Goal: Task Accomplishment & Management: Complete application form

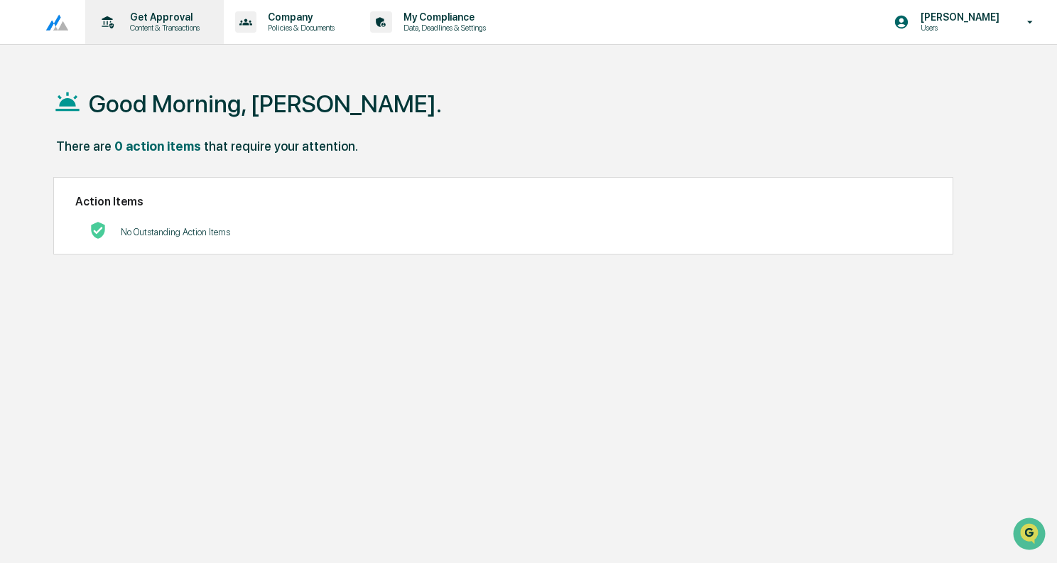
click at [178, 35] on div "Get Approval Content & Transactions" at bounding box center [153, 22] width 124 height 44
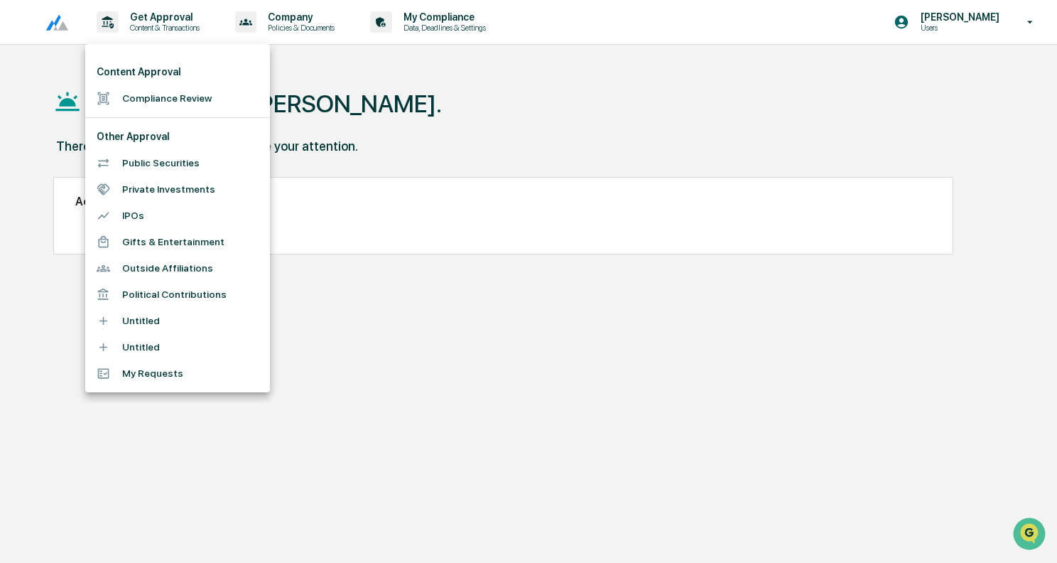
click at [171, 92] on li "Compliance Review" at bounding box center [177, 98] width 185 height 26
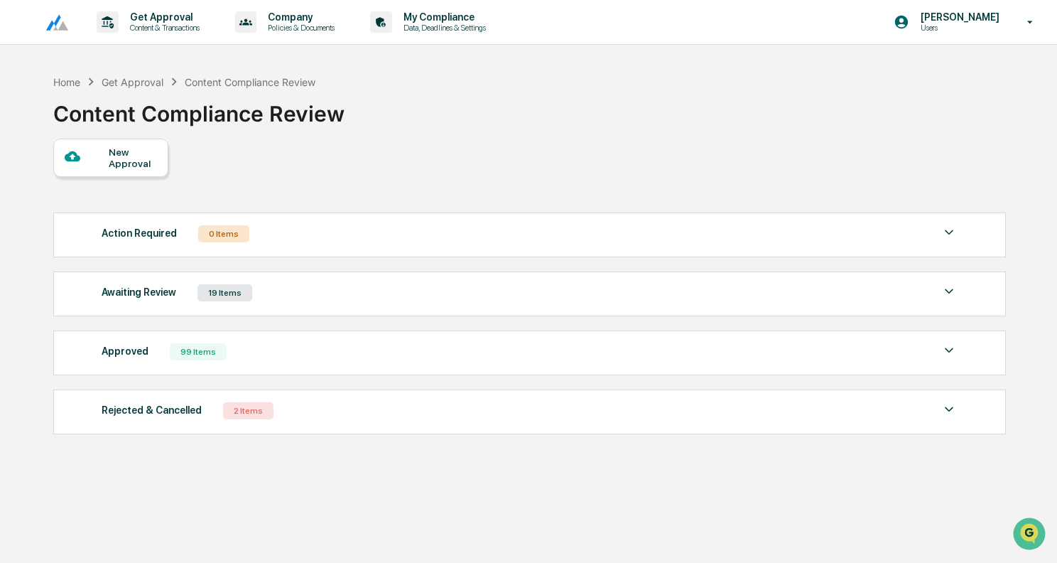
click at [130, 154] on div "New Approval" at bounding box center [133, 157] width 48 height 23
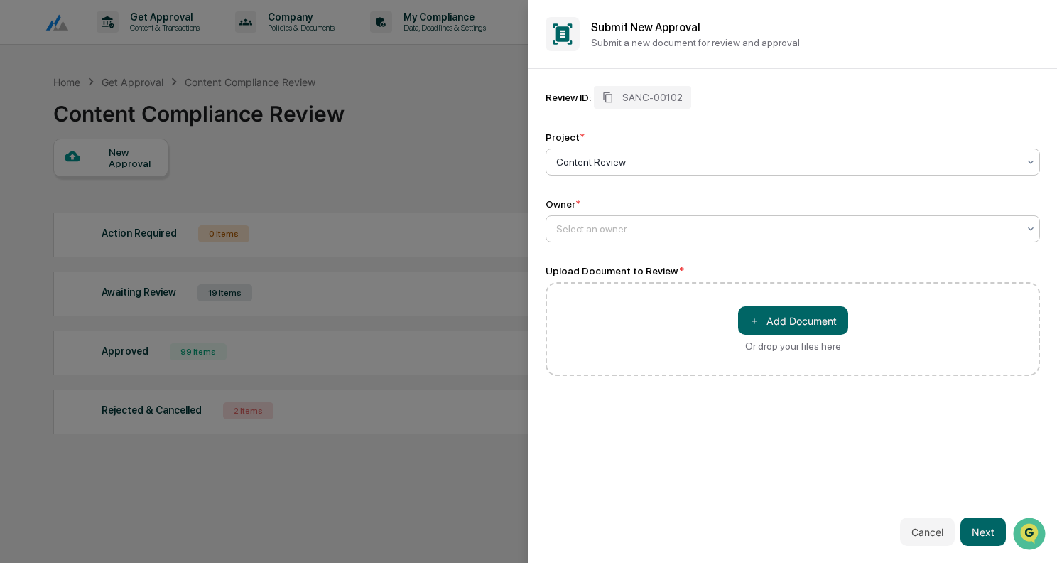
click at [600, 231] on div at bounding box center [787, 229] width 462 height 14
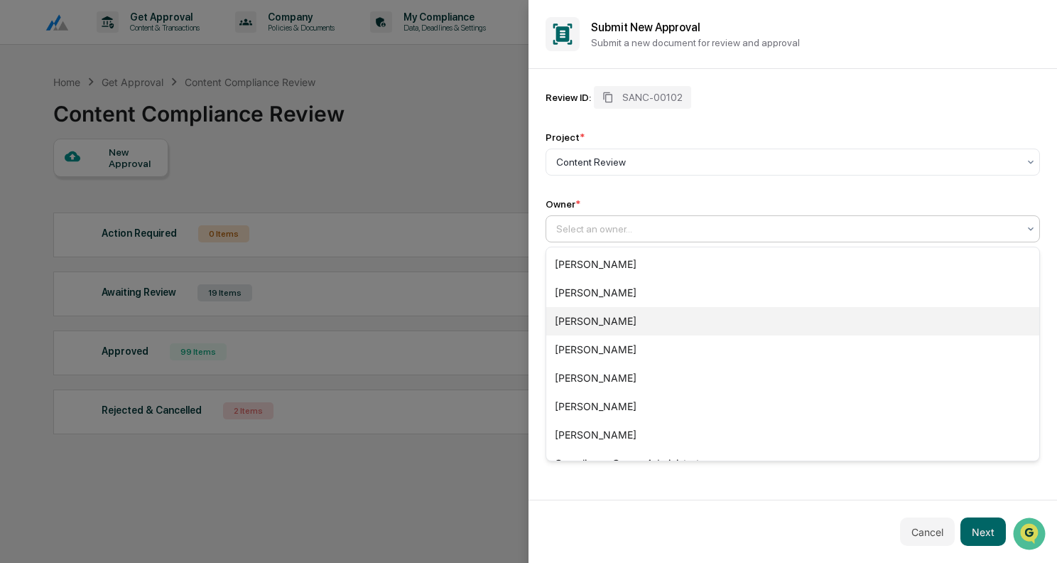
click at [600, 323] on div "[PERSON_NAME]" at bounding box center [792, 321] width 493 height 28
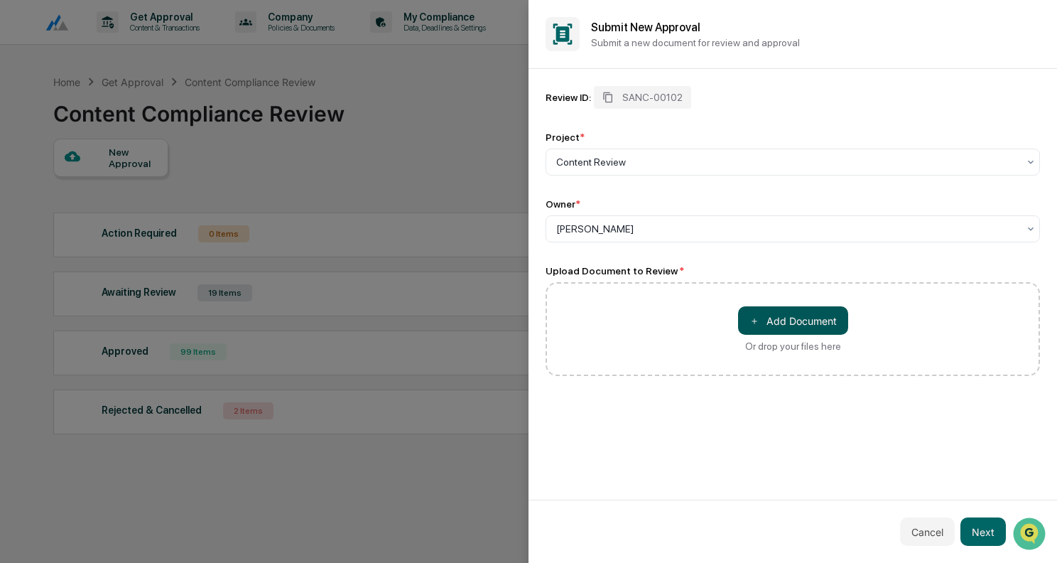
click at [812, 318] on button "＋ Add Document" at bounding box center [793, 320] width 110 height 28
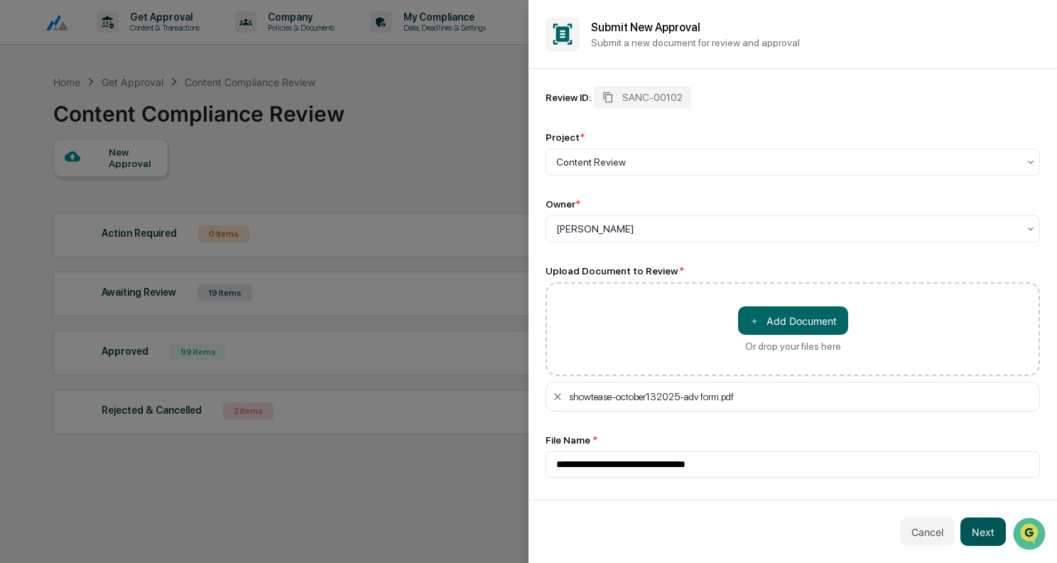
click at [985, 540] on button "Next" at bounding box center [983, 531] width 45 height 28
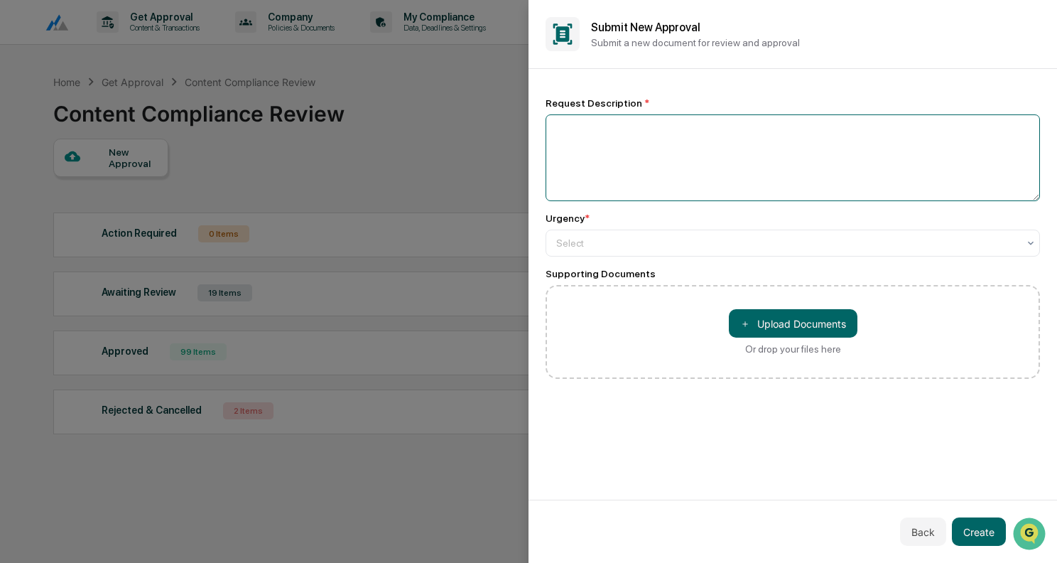
click at [594, 139] on textarea at bounding box center [793, 157] width 495 height 87
type textarea "**********"
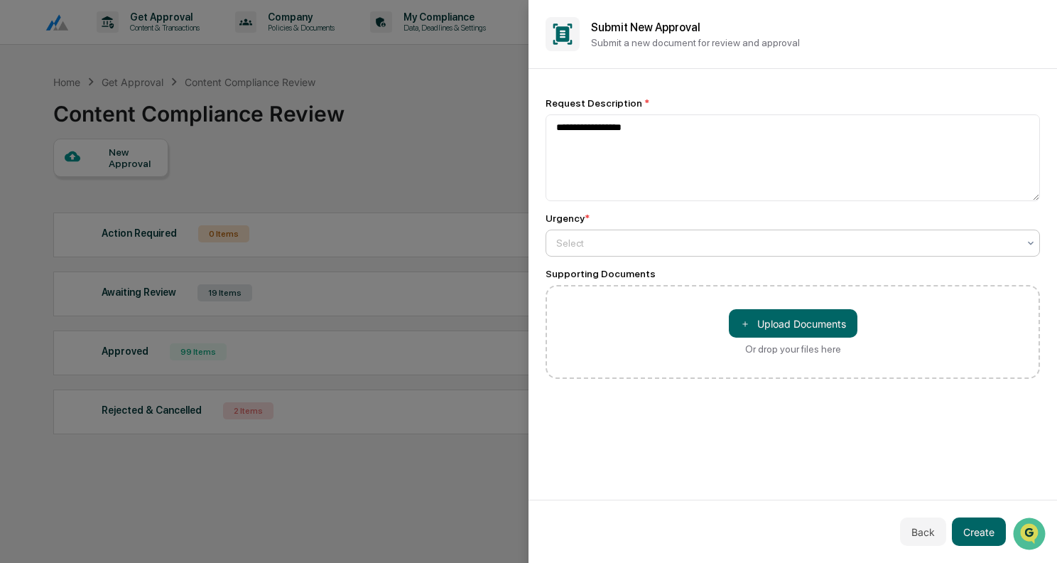
click at [638, 245] on div at bounding box center [787, 243] width 462 height 14
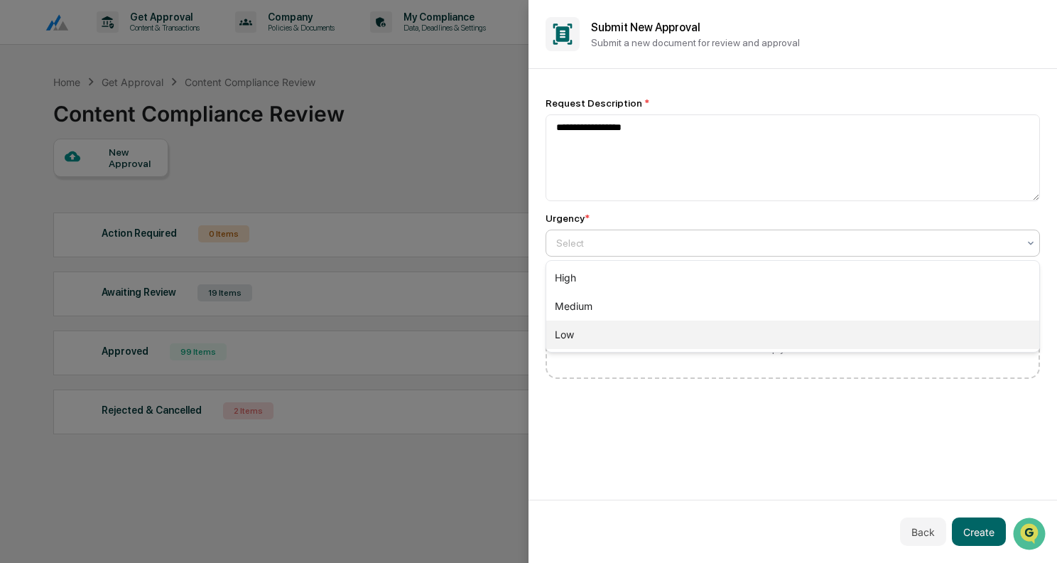
click at [577, 337] on div "Low" at bounding box center [792, 335] width 493 height 28
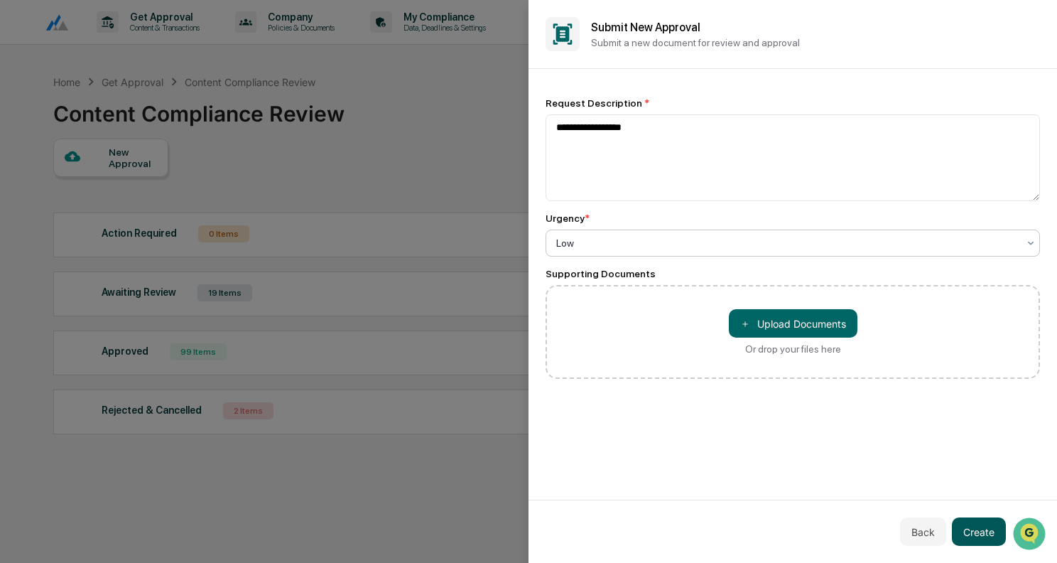
click at [975, 520] on button "Create" at bounding box center [979, 531] width 54 height 28
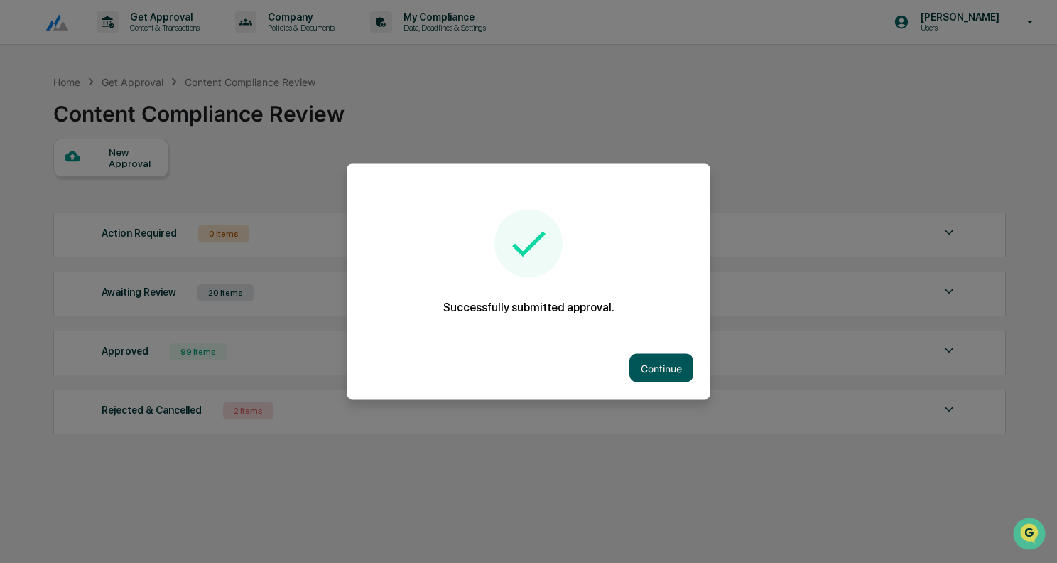
click at [665, 355] on button "Continue" at bounding box center [662, 368] width 64 height 28
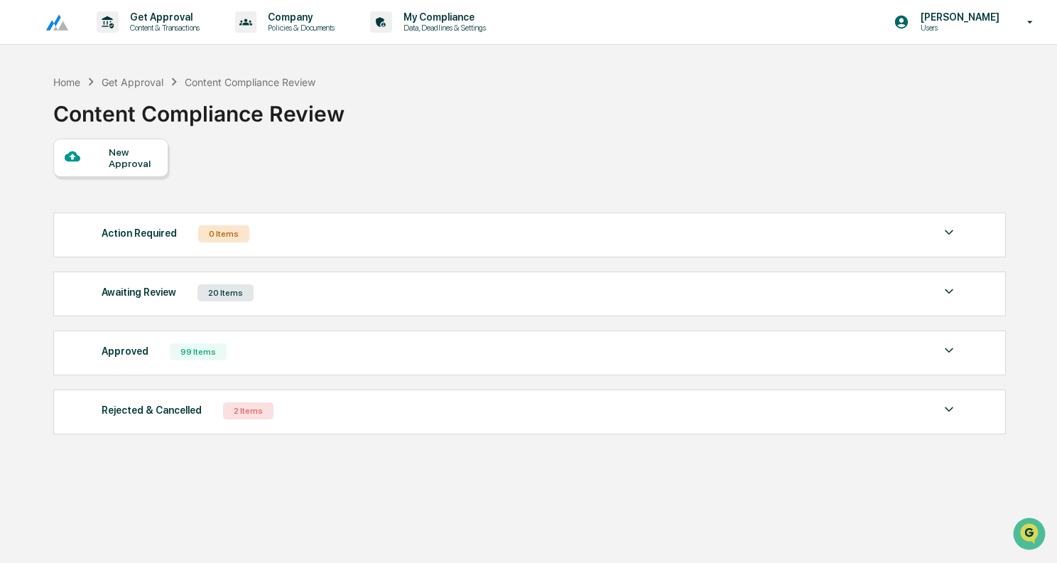
click at [279, 285] on div "Awaiting Review 20 Items" at bounding box center [530, 293] width 856 height 20
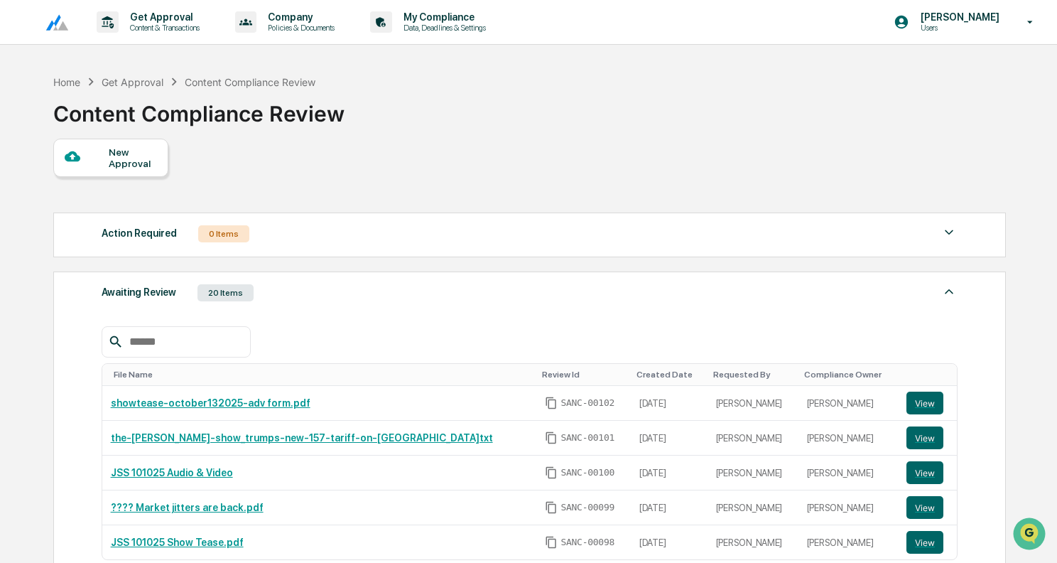
click at [114, 149] on div "New Approval" at bounding box center [133, 157] width 48 height 23
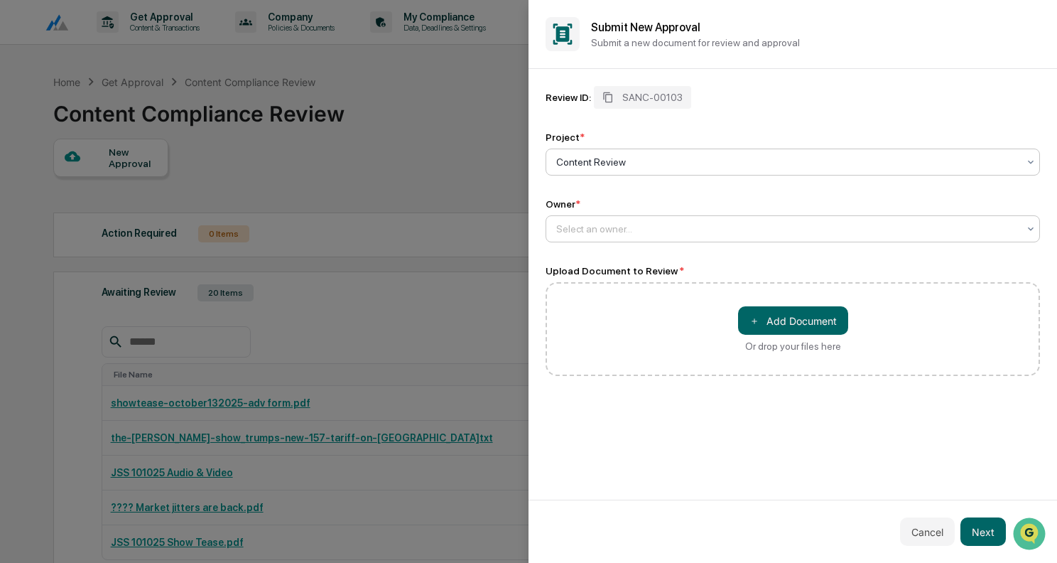
click at [662, 226] on div at bounding box center [787, 229] width 462 height 14
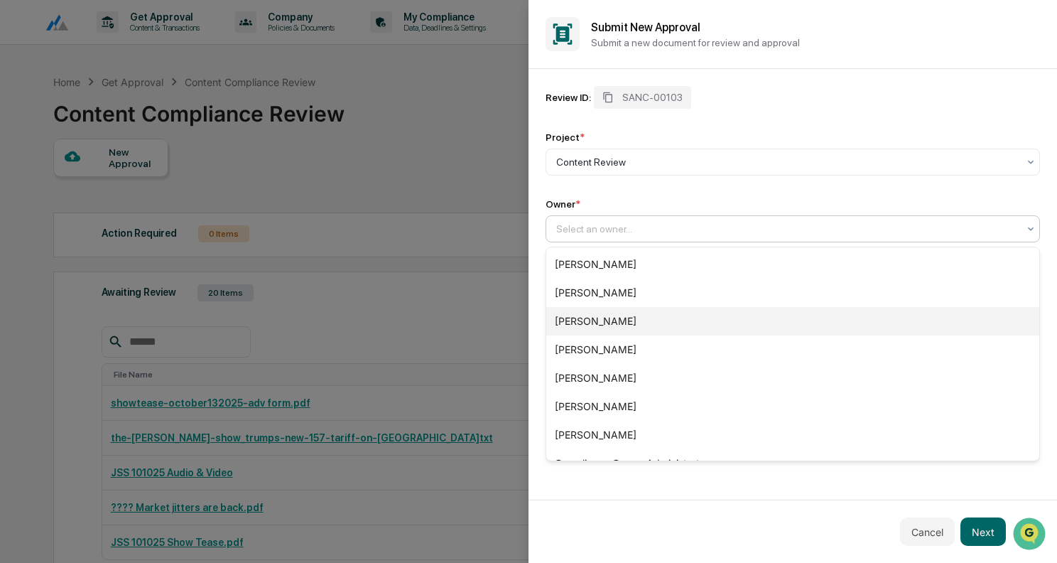
click at [605, 318] on div "[PERSON_NAME]" at bounding box center [792, 321] width 493 height 28
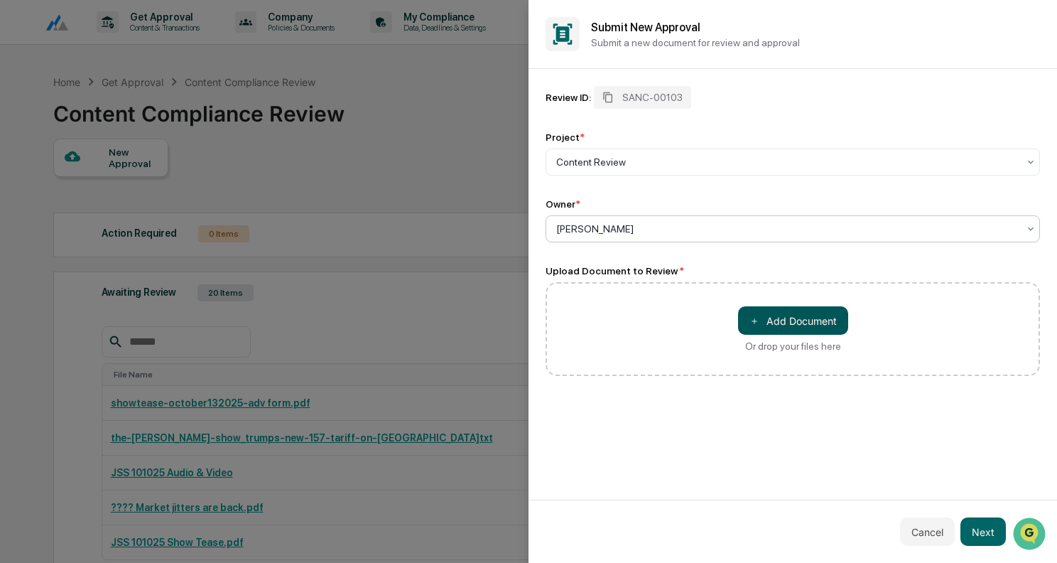
click at [813, 316] on button "＋ Add Document" at bounding box center [793, 320] width 110 height 28
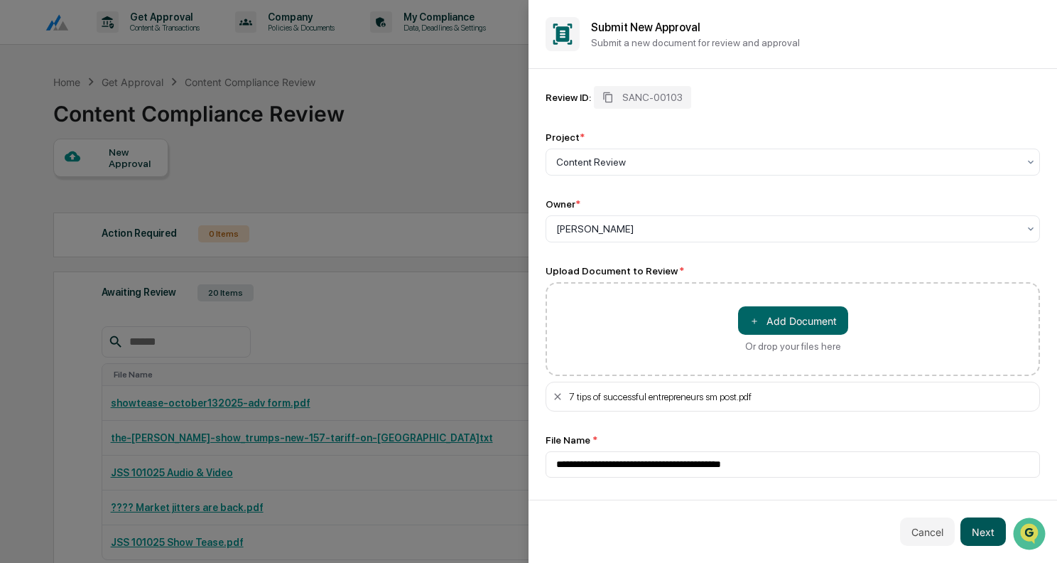
click at [980, 525] on button "Next" at bounding box center [983, 531] width 45 height 28
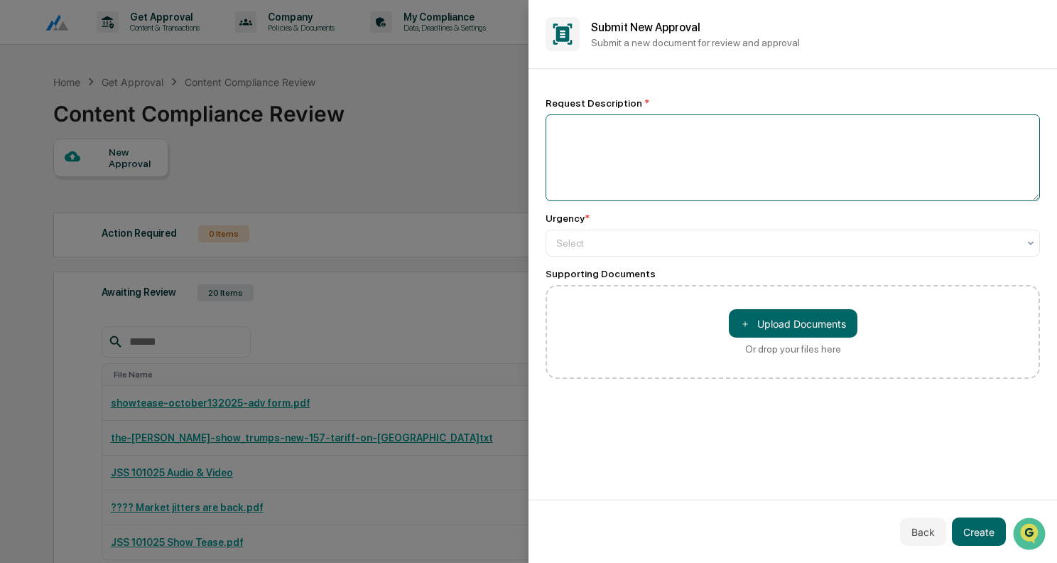
click at [708, 125] on textarea at bounding box center [793, 157] width 495 height 87
type textarea "**********"
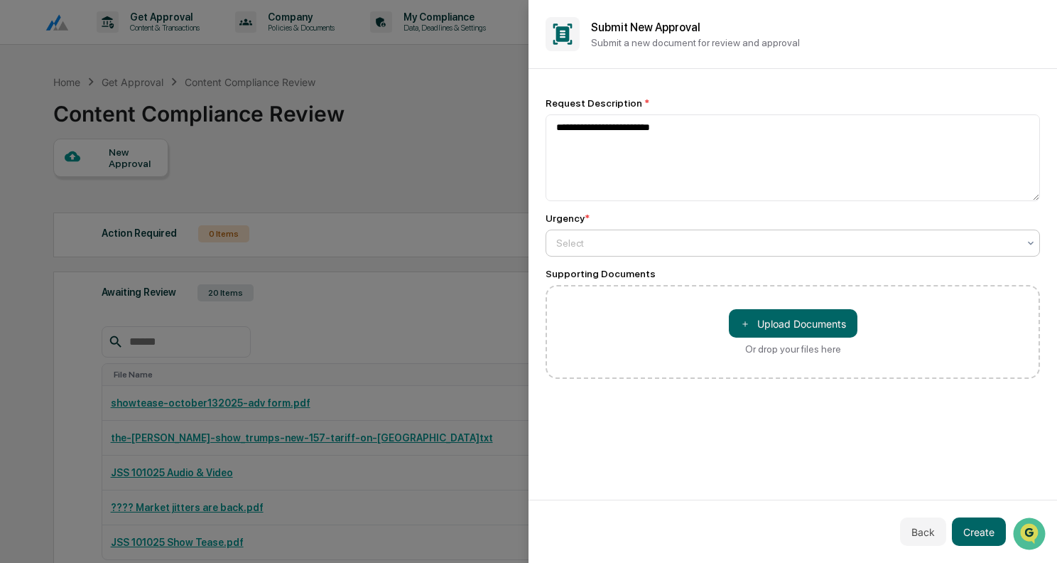
click at [656, 238] on div at bounding box center [787, 243] width 462 height 14
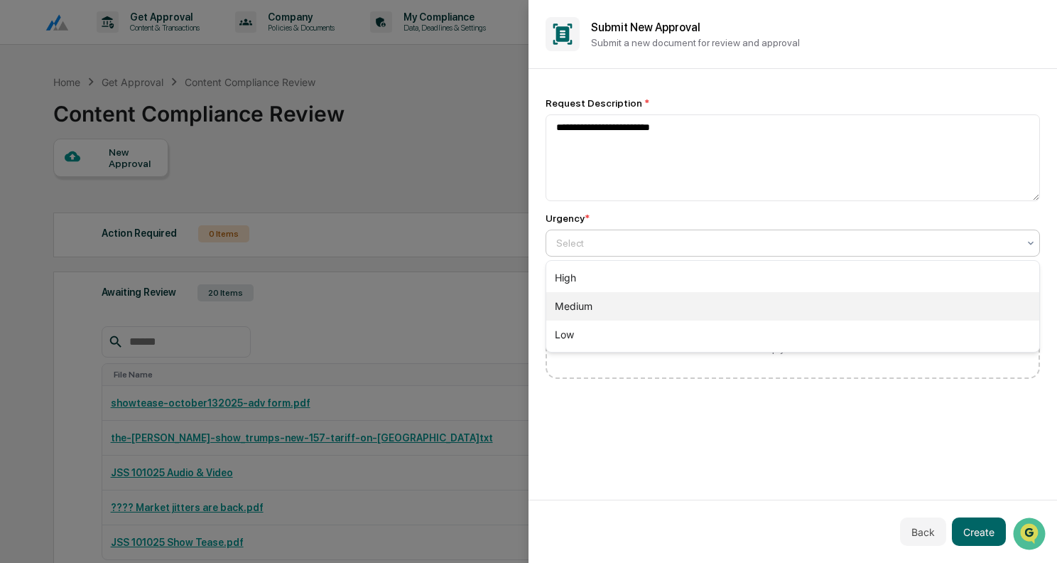
click at [605, 317] on div "Medium" at bounding box center [792, 306] width 493 height 28
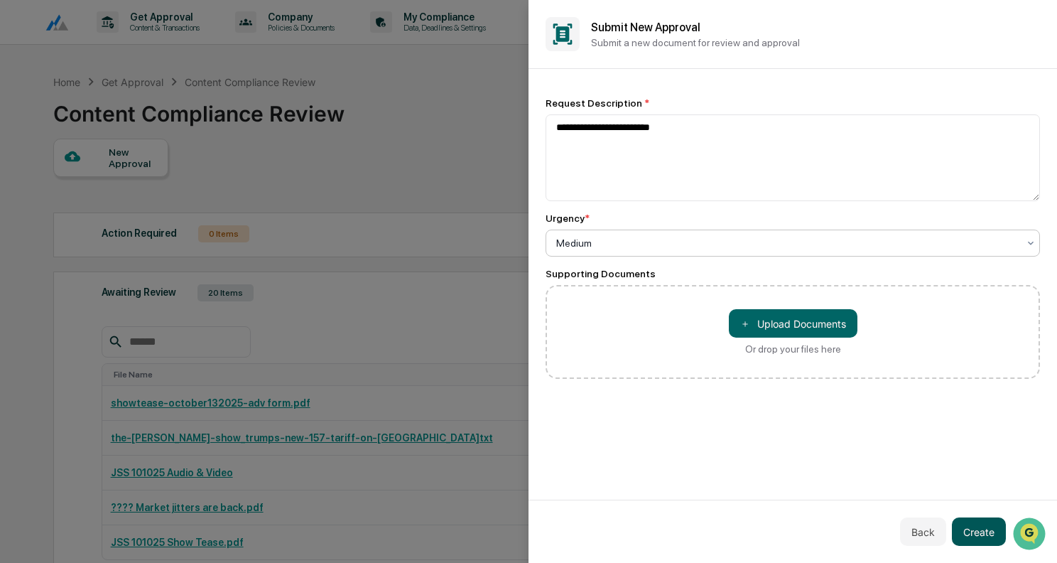
click at [966, 534] on button "Create" at bounding box center [979, 531] width 54 height 28
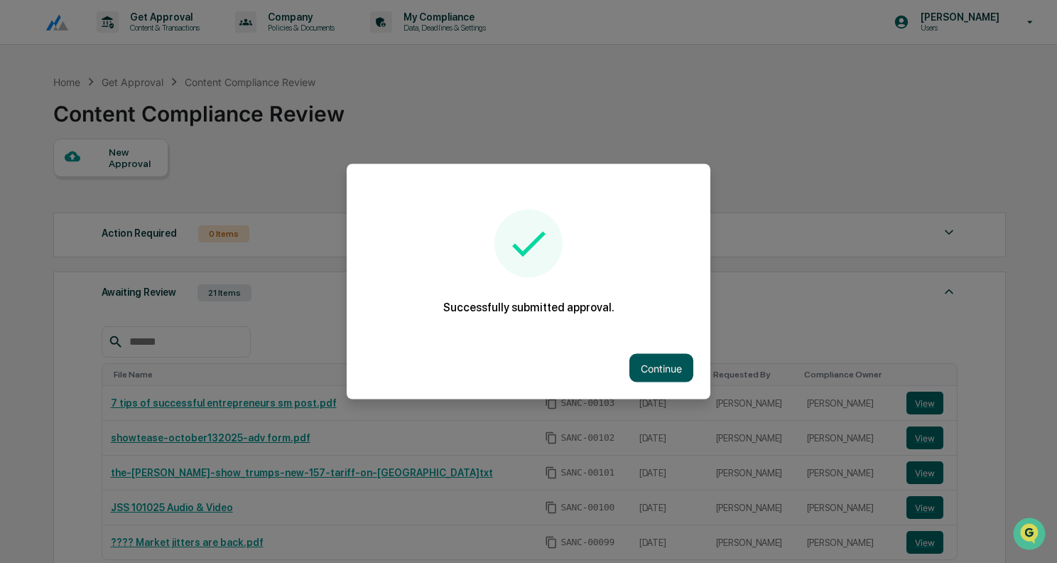
click at [677, 369] on button "Continue" at bounding box center [662, 368] width 64 height 28
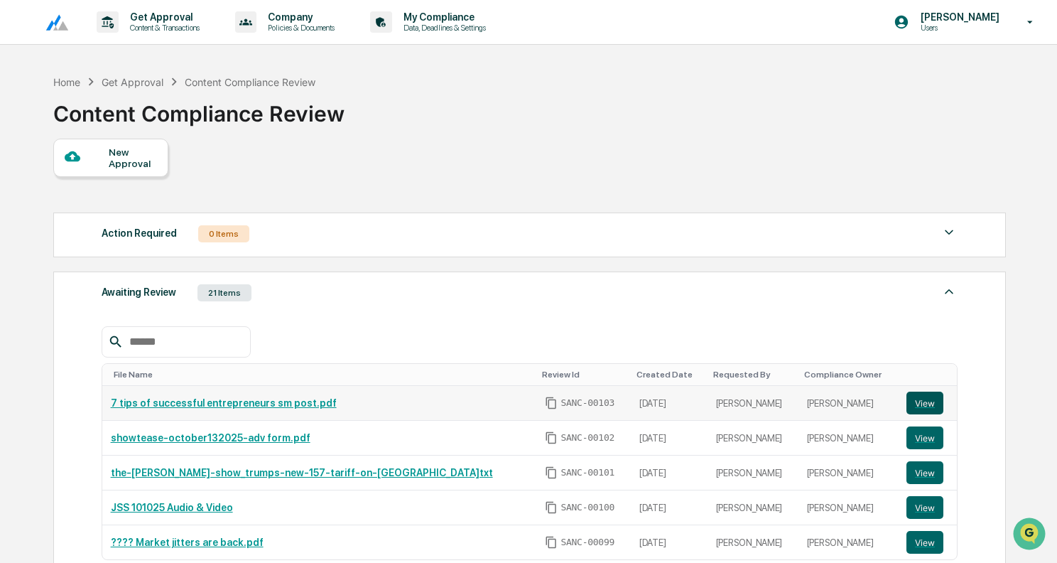
click at [915, 397] on button "View" at bounding box center [925, 403] width 37 height 23
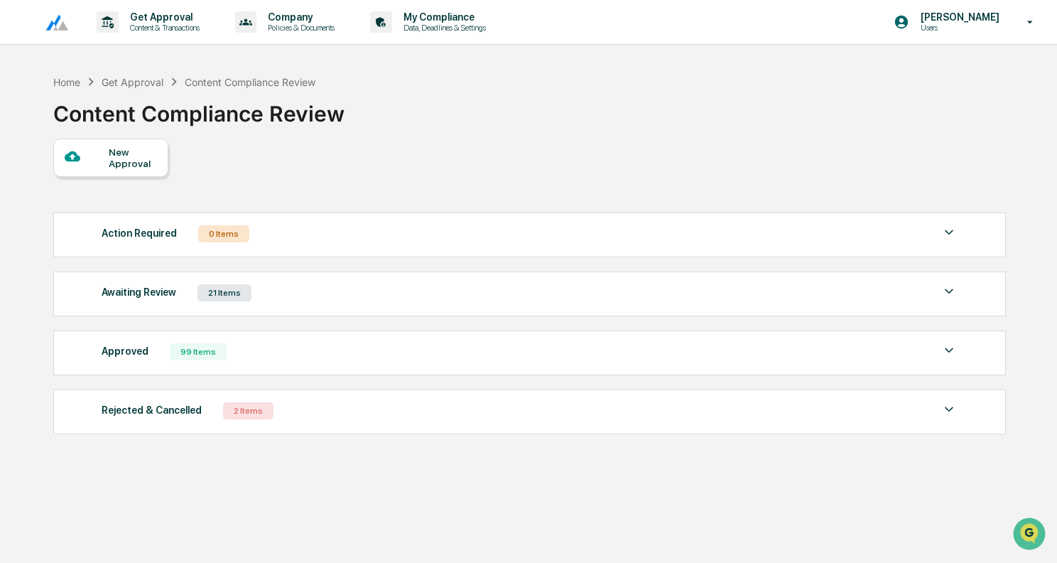
click at [387, 296] on div "Awaiting Review 21 Items" at bounding box center [530, 293] width 856 height 20
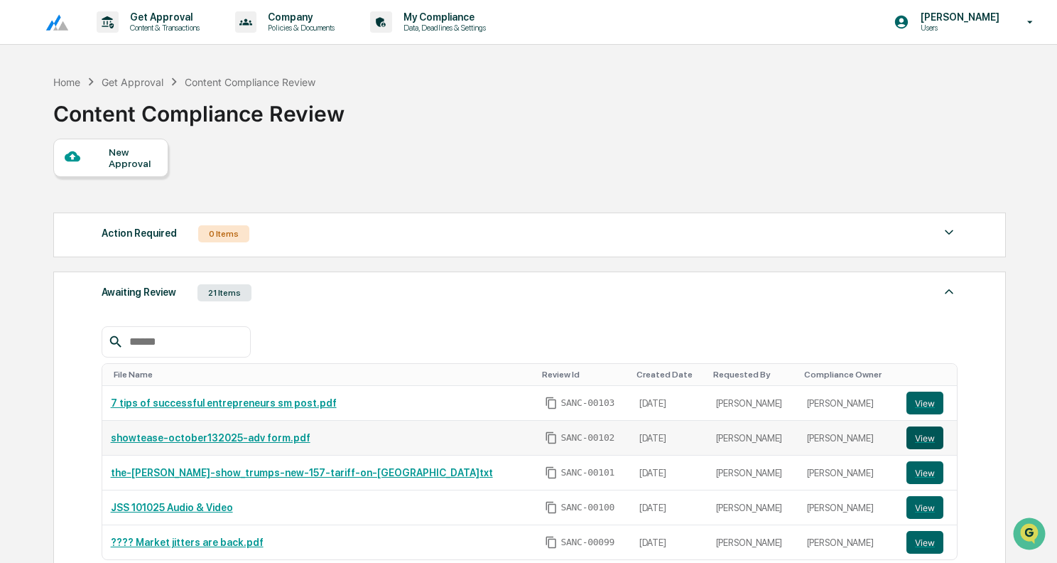
click at [914, 437] on button "View" at bounding box center [925, 437] width 37 height 23
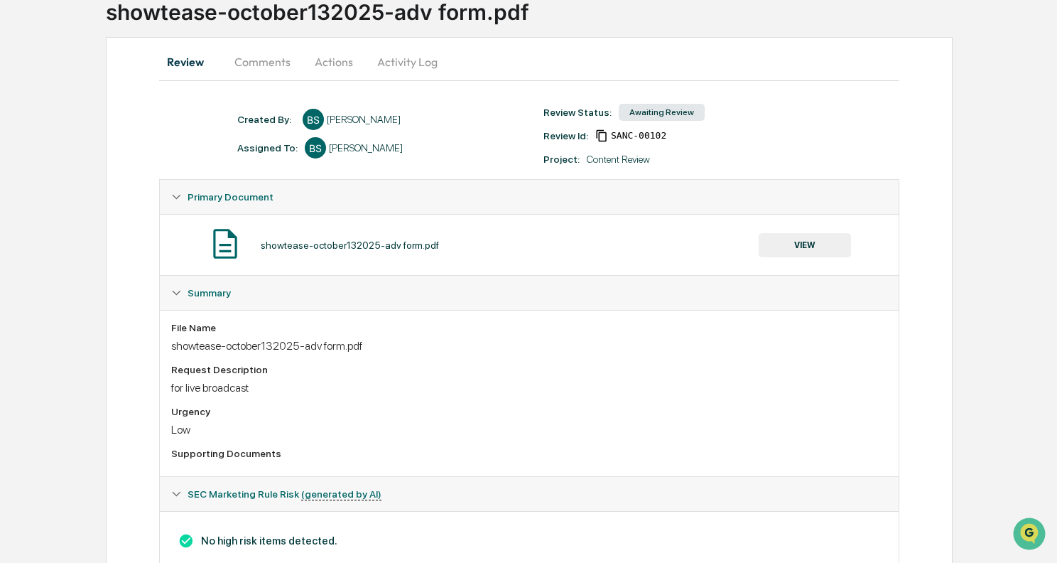
scroll to position [116, 0]
